Goal: Information Seeking & Learning: Learn about a topic

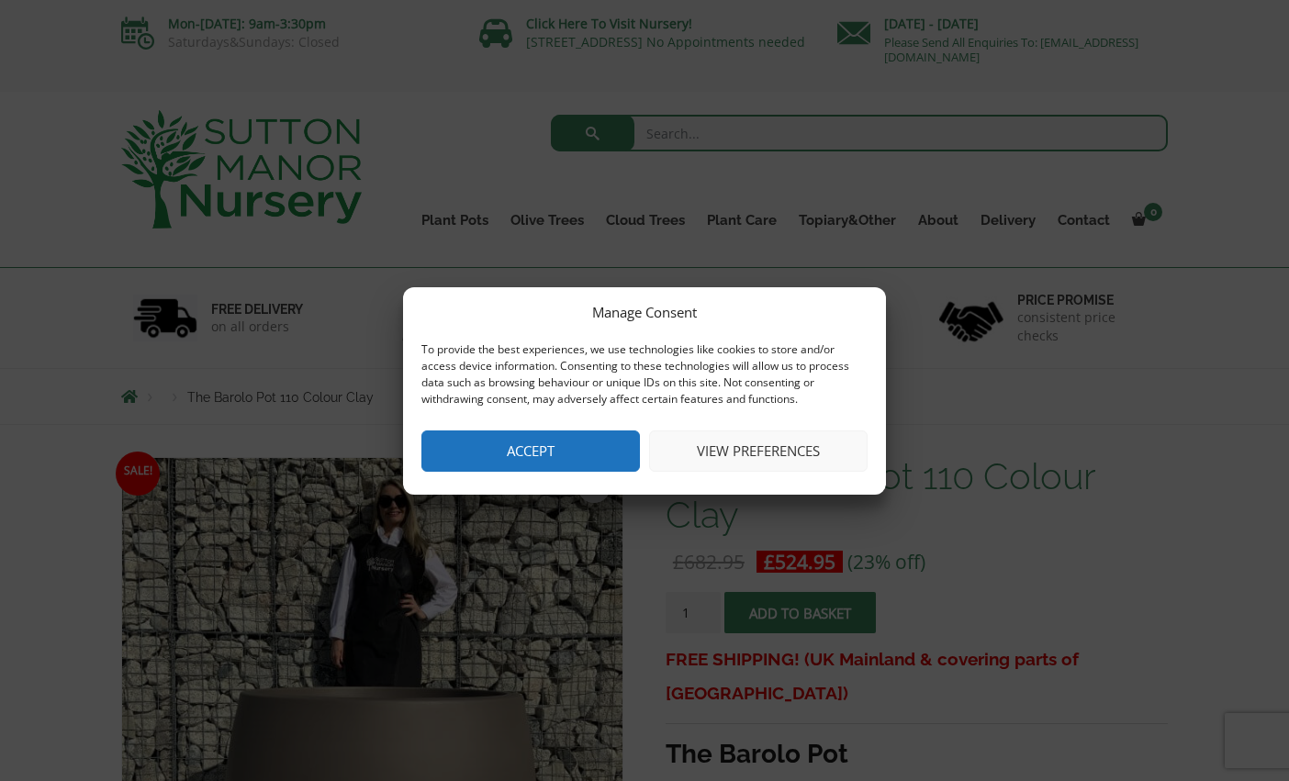
click at [504, 449] on button "Accept" at bounding box center [530, 451] width 219 height 41
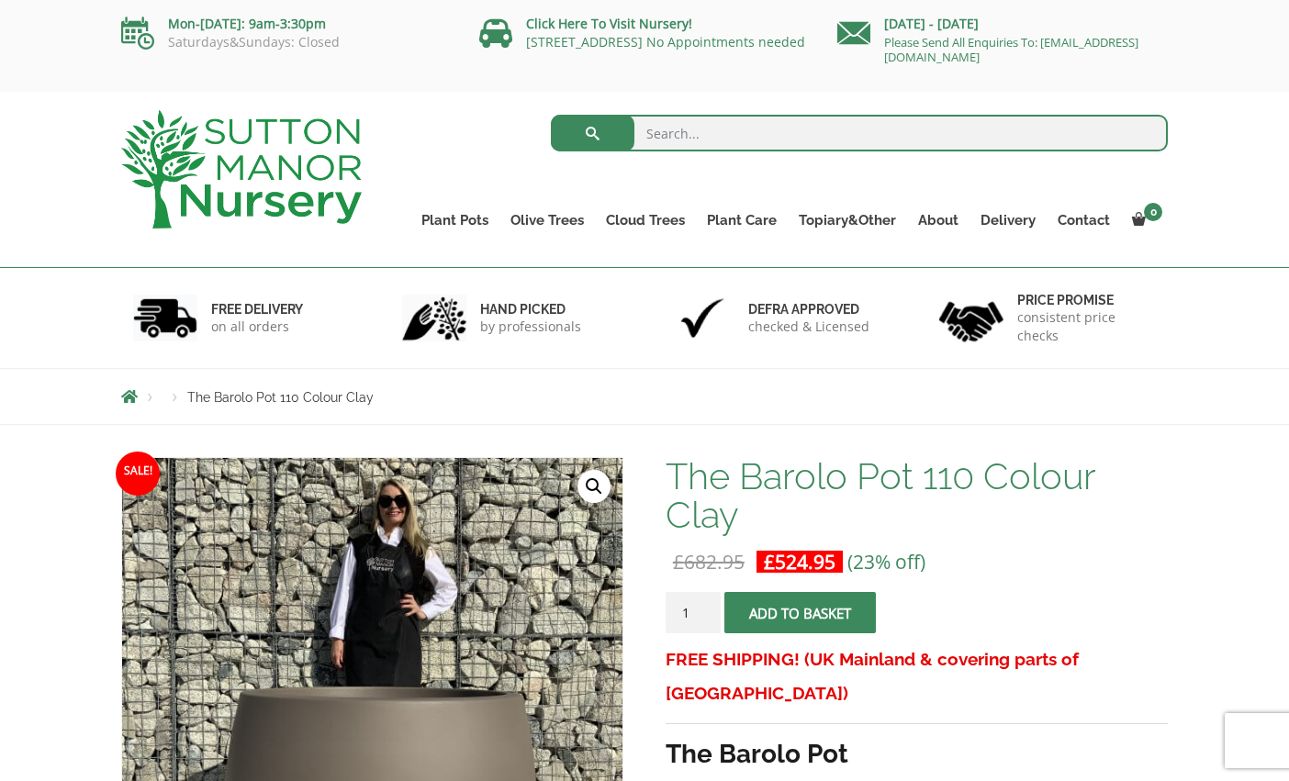
click at [599, 391] on nav "Products The Barolo Pot 110 Colour Clay" at bounding box center [644, 396] width 1047 height 15
click at [670, 130] on input "search" at bounding box center [860, 133] width 618 height 37
type input "pot"
click at [551, 115] on button "submit" at bounding box center [593, 133] width 84 height 37
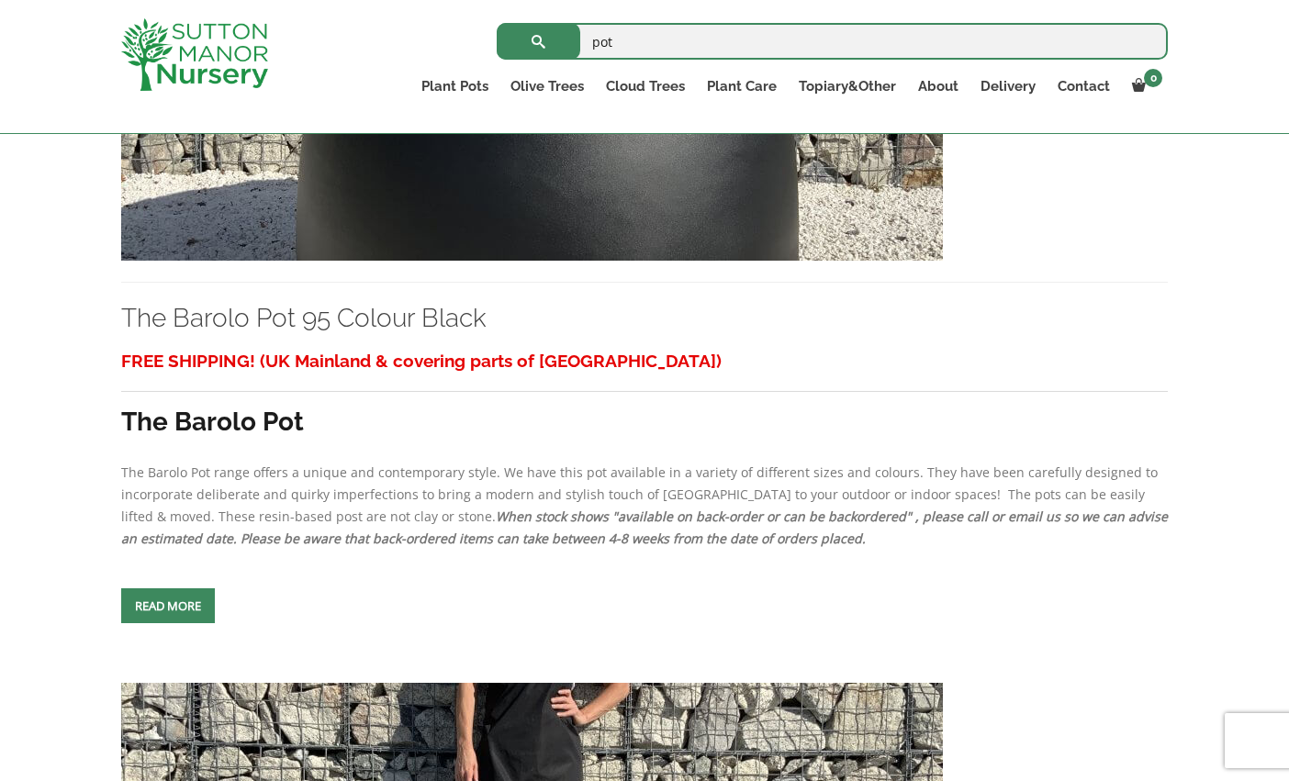
scroll to position [3175, 0]
